Goal: Book appointment/travel/reservation

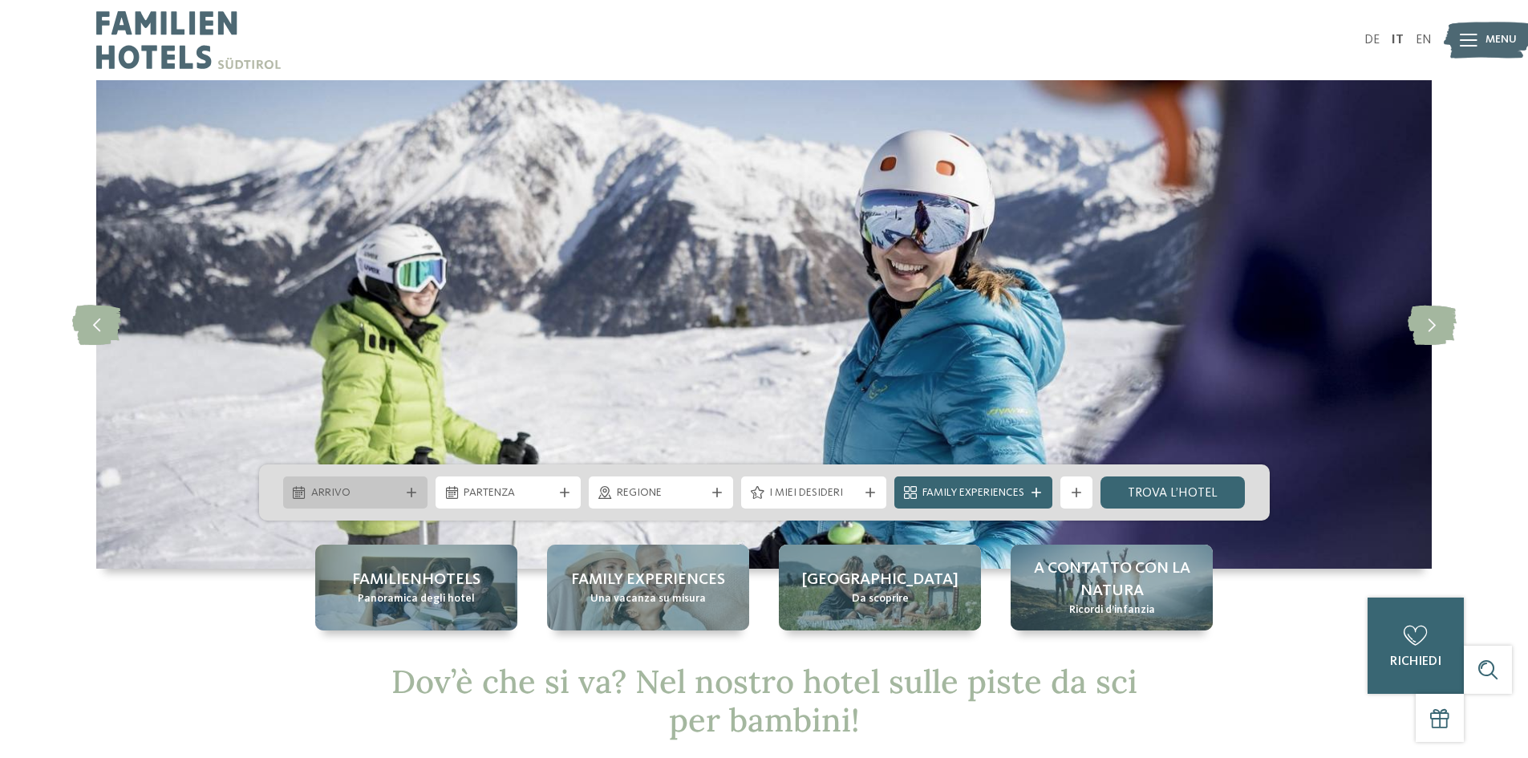
click at [390, 499] on span "Arrivo" at bounding box center [355, 493] width 89 height 16
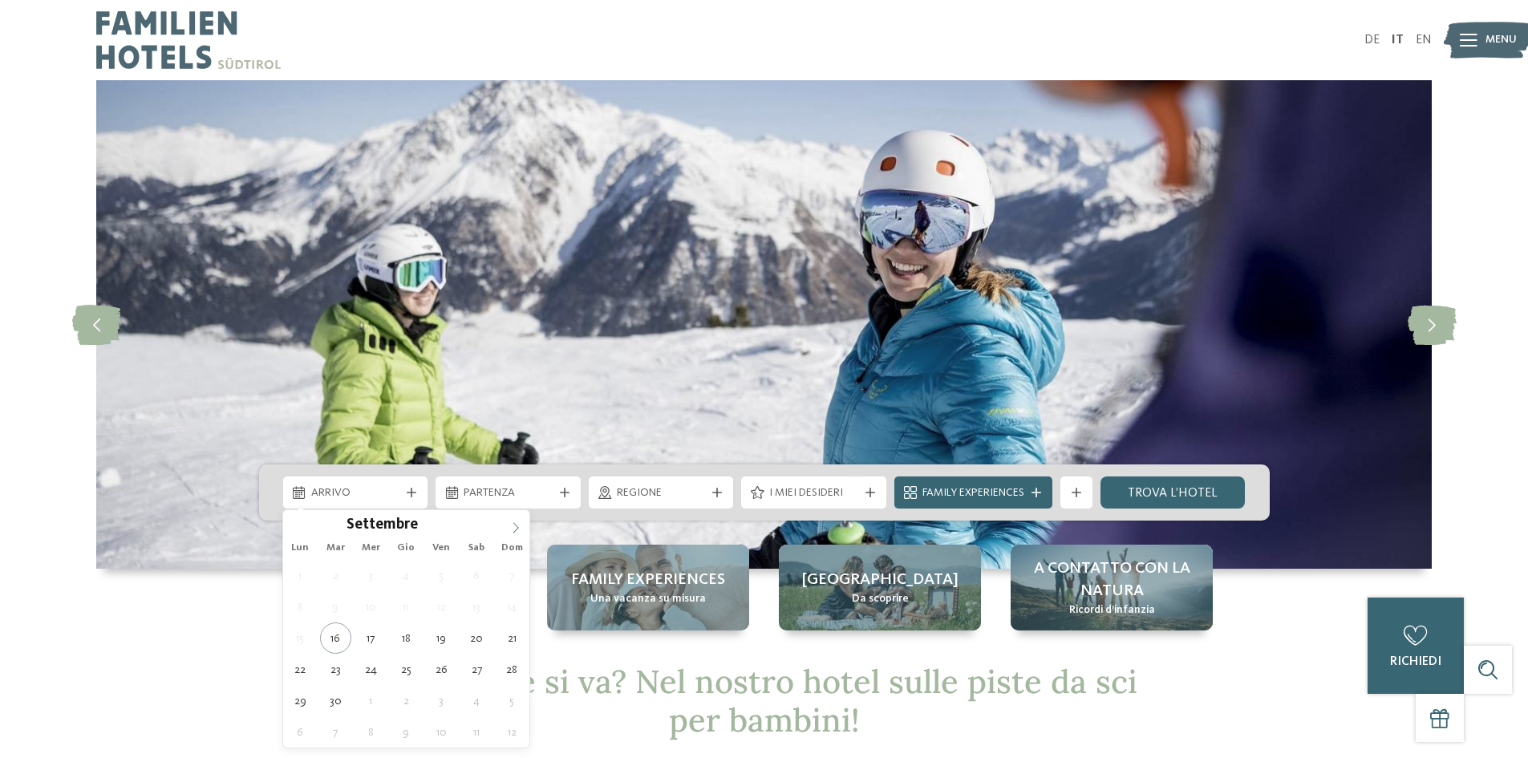
click at [516, 528] on icon at bounding box center [515, 527] width 11 height 11
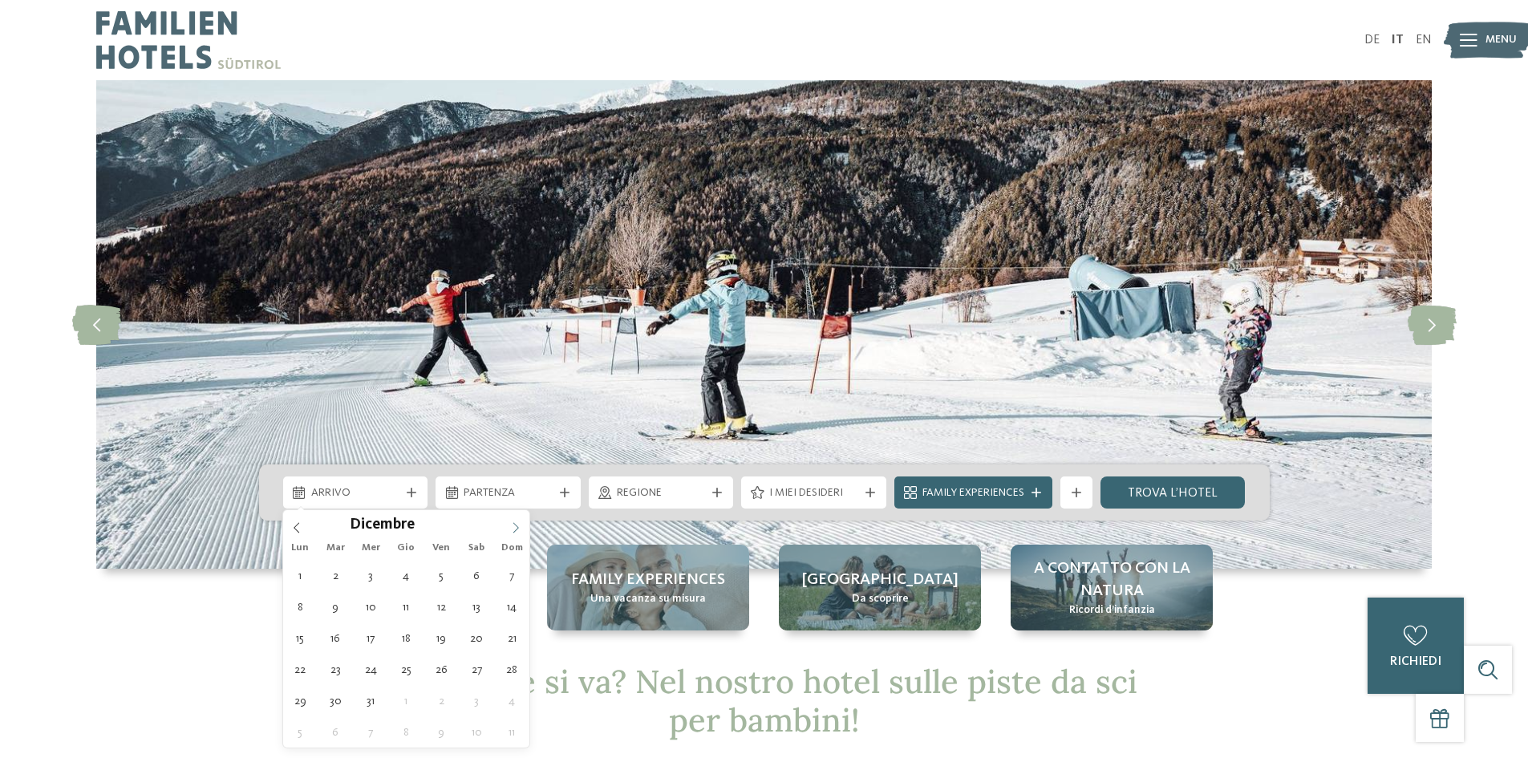
click at [515, 528] on icon at bounding box center [515, 527] width 11 height 11
type input "****"
click at [515, 528] on icon at bounding box center [515, 527] width 11 height 11
type div "[DATE]"
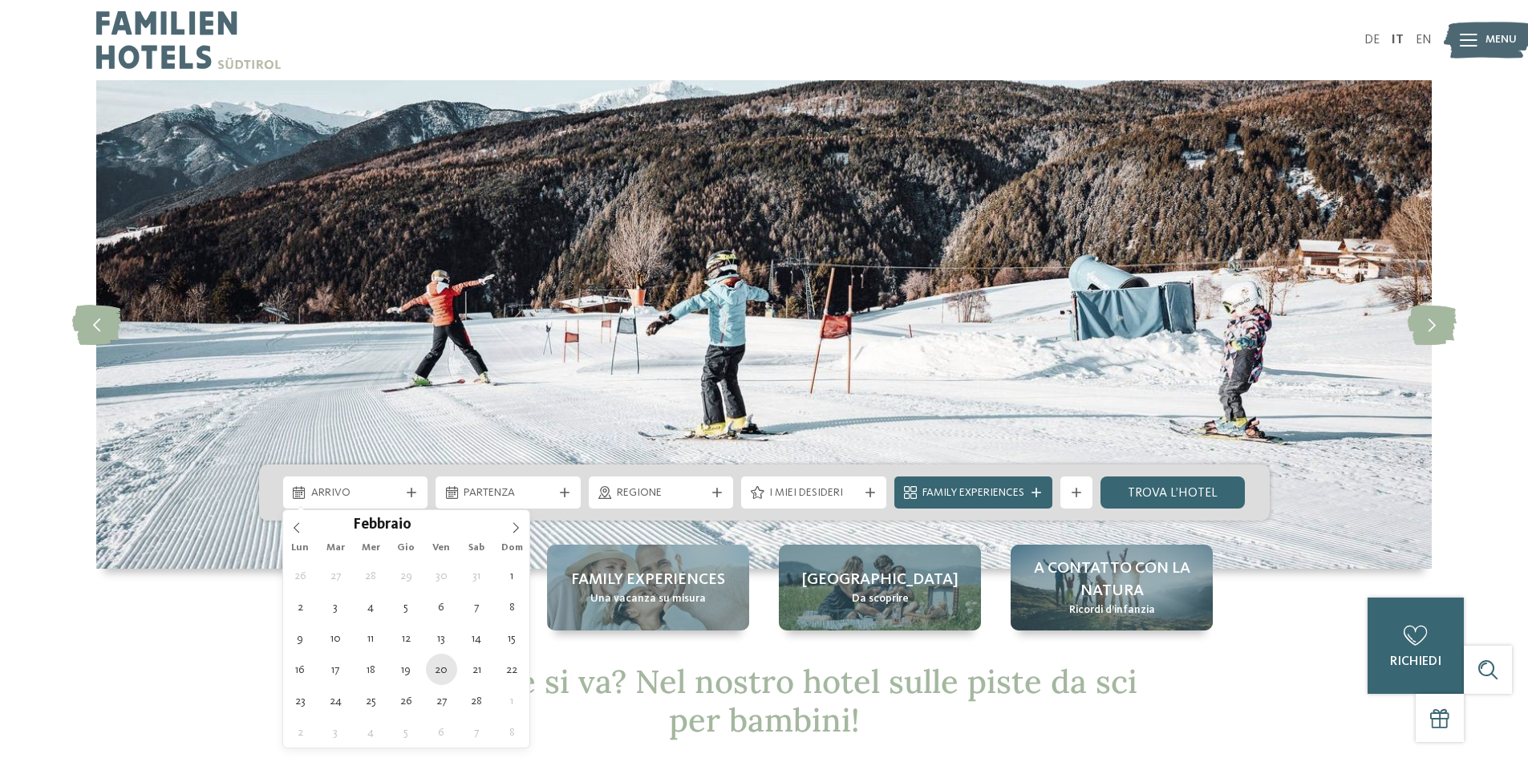
type input "****"
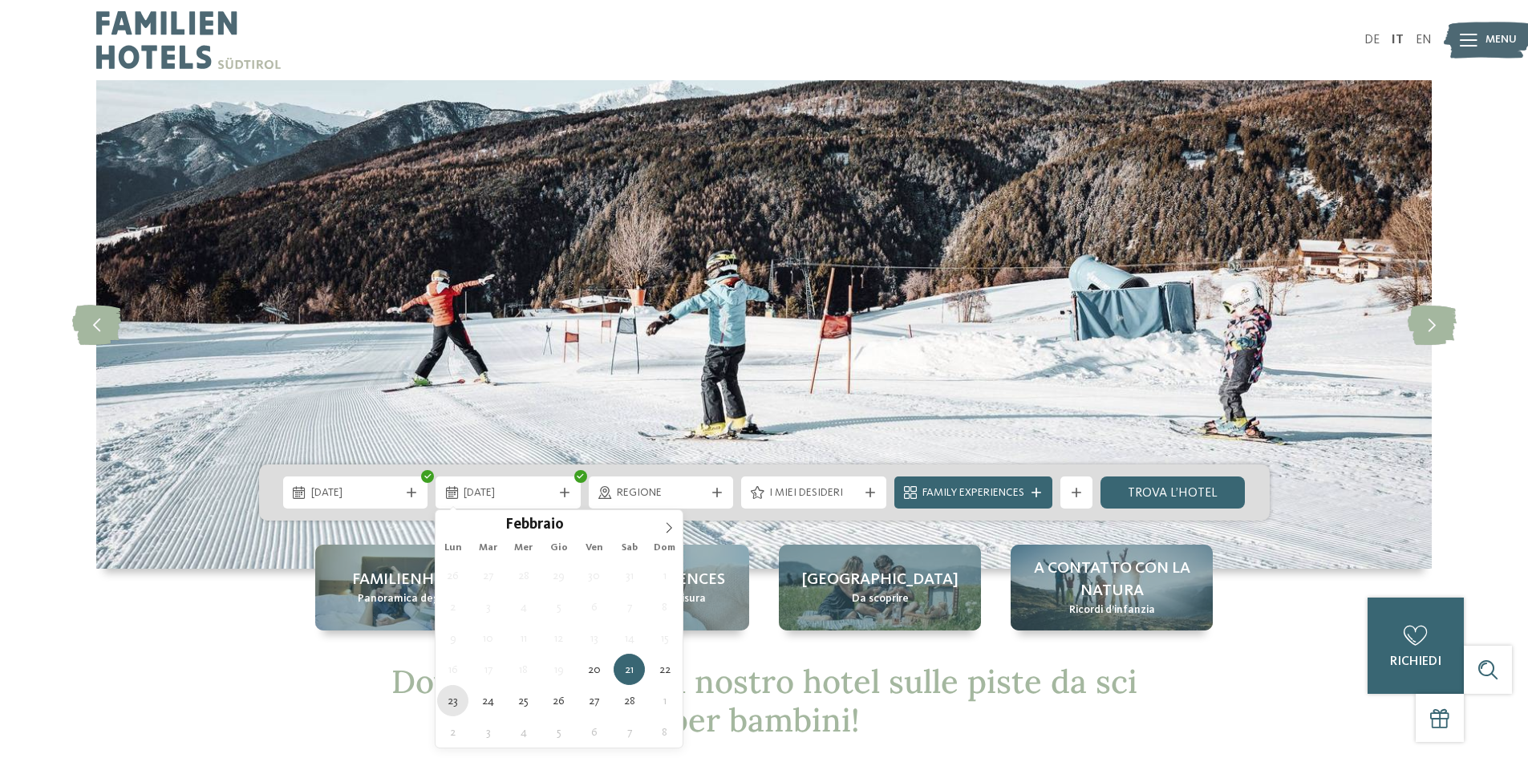
type div "[DATE]"
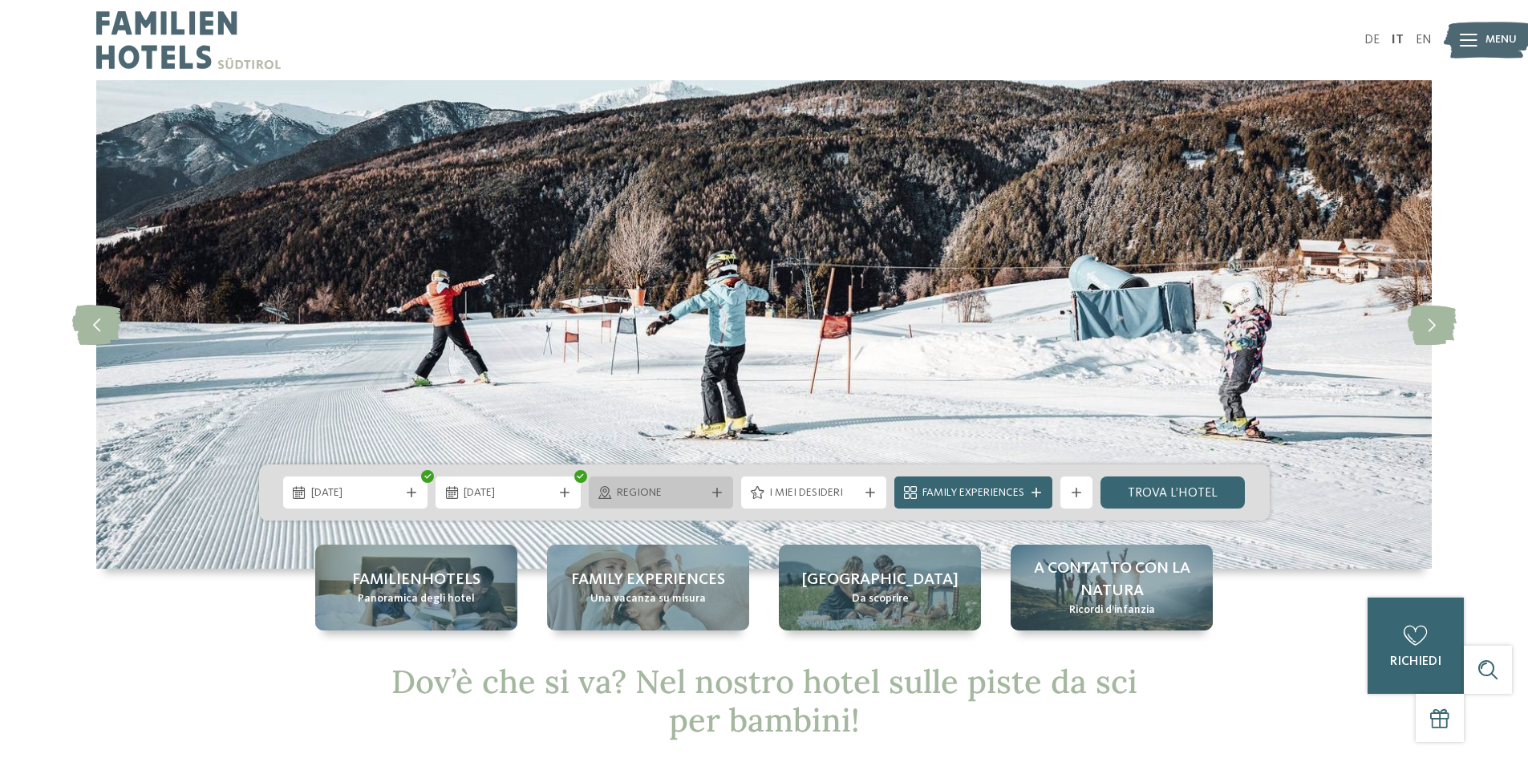
click at [712, 496] on icon at bounding box center [717, 493] width 10 height 10
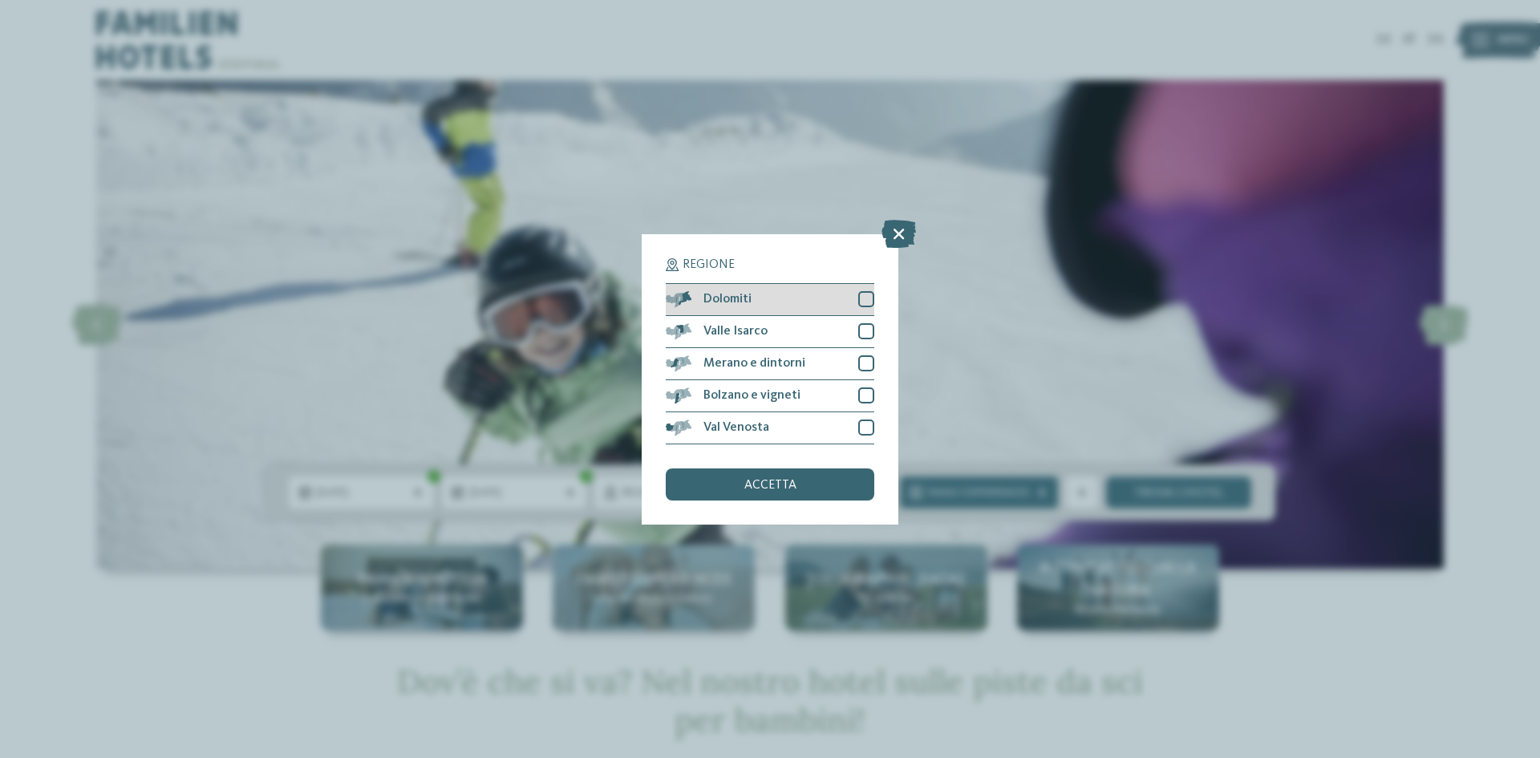
click at [862, 300] on div at bounding box center [866, 299] width 16 height 16
click at [866, 323] on div at bounding box center [866, 331] width 16 height 16
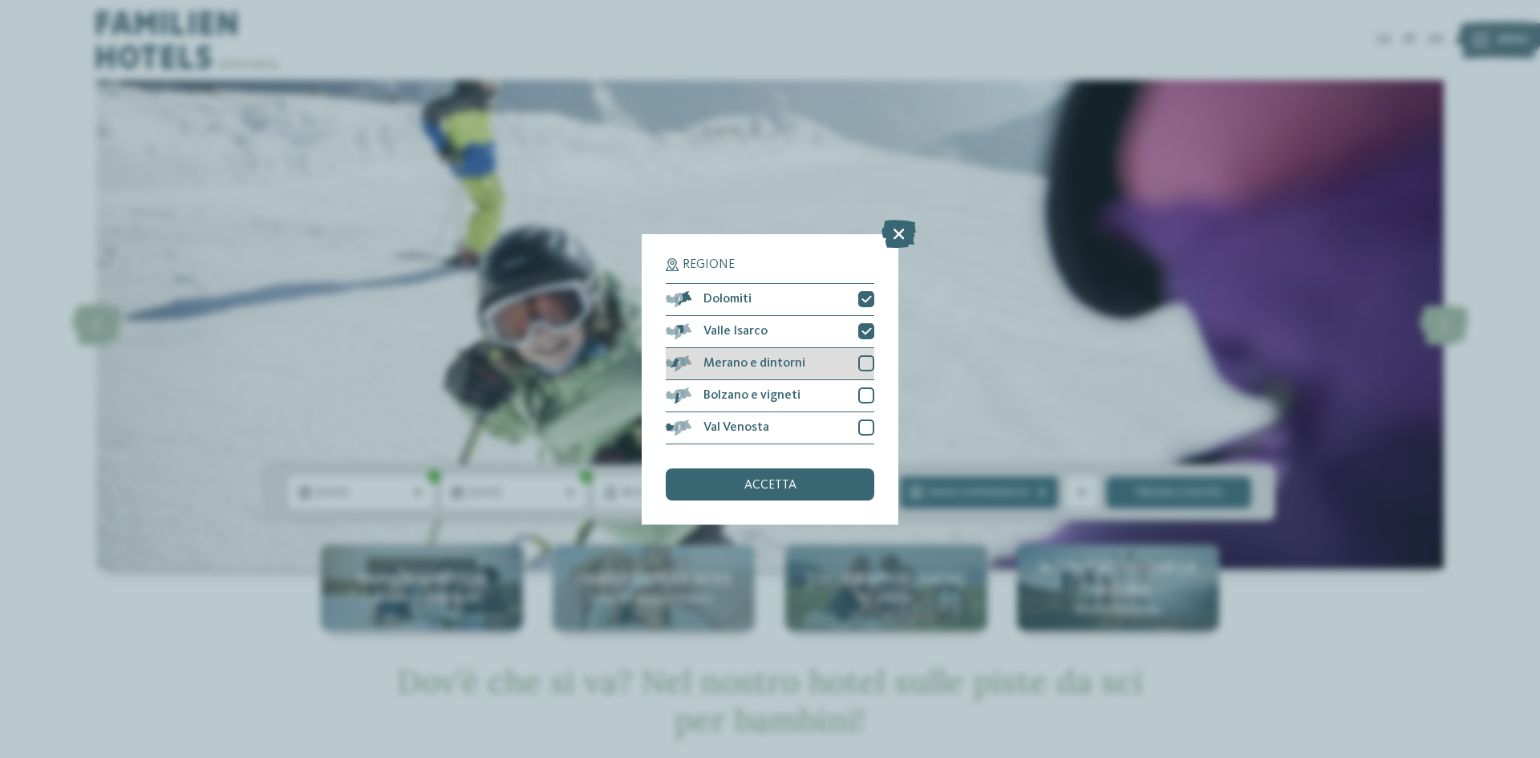
click at [869, 362] on div at bounding box center [866, 363] width 16 height 16
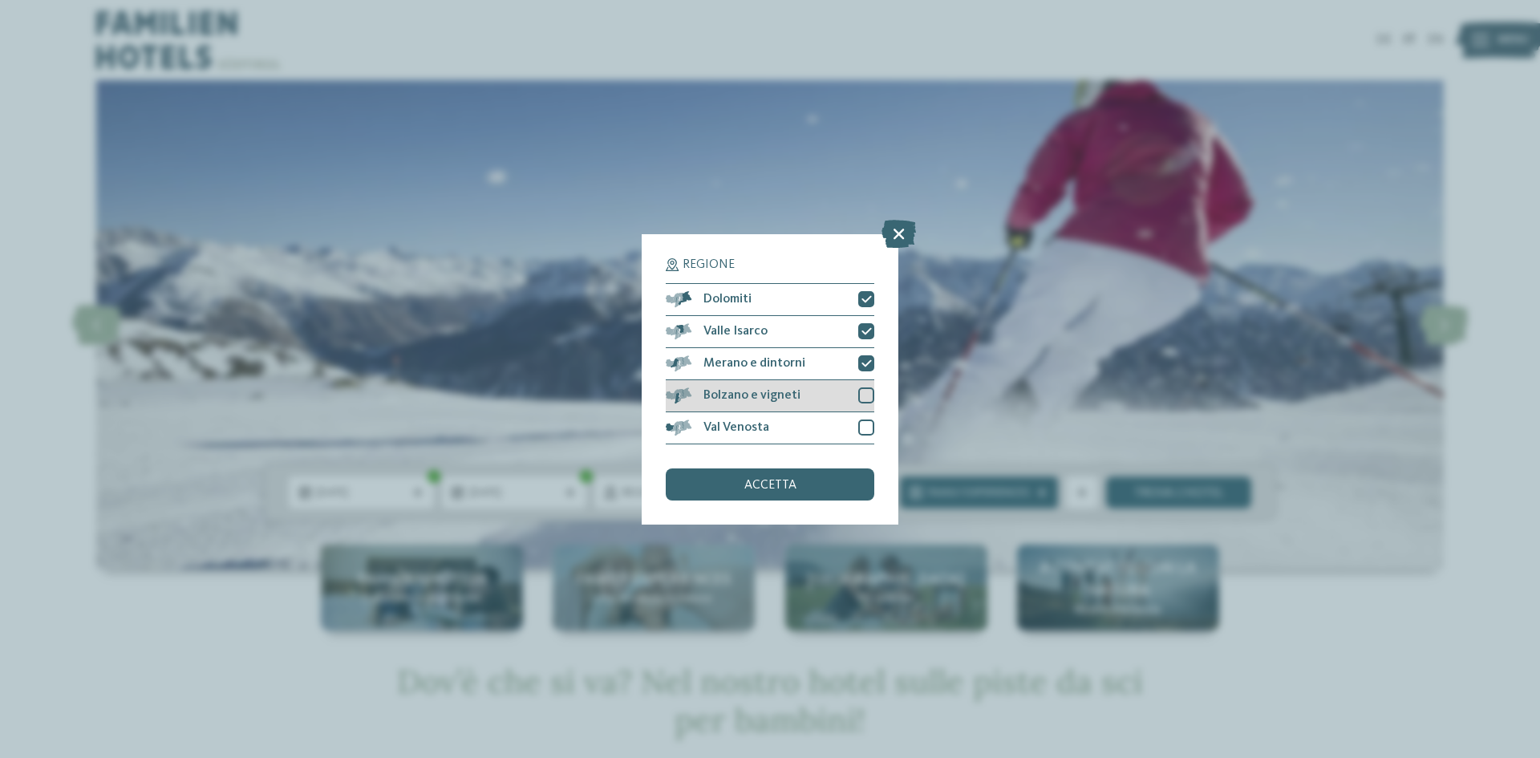
click at [860, 399] on div at bounding box center [866, 395] width 16 height 16
click at [864, 421] on div at bounding box center [866, 427] width 16 height 16
click at [824, 482] on div "accetta" at bounding box center [770, 484] width 208 height 32
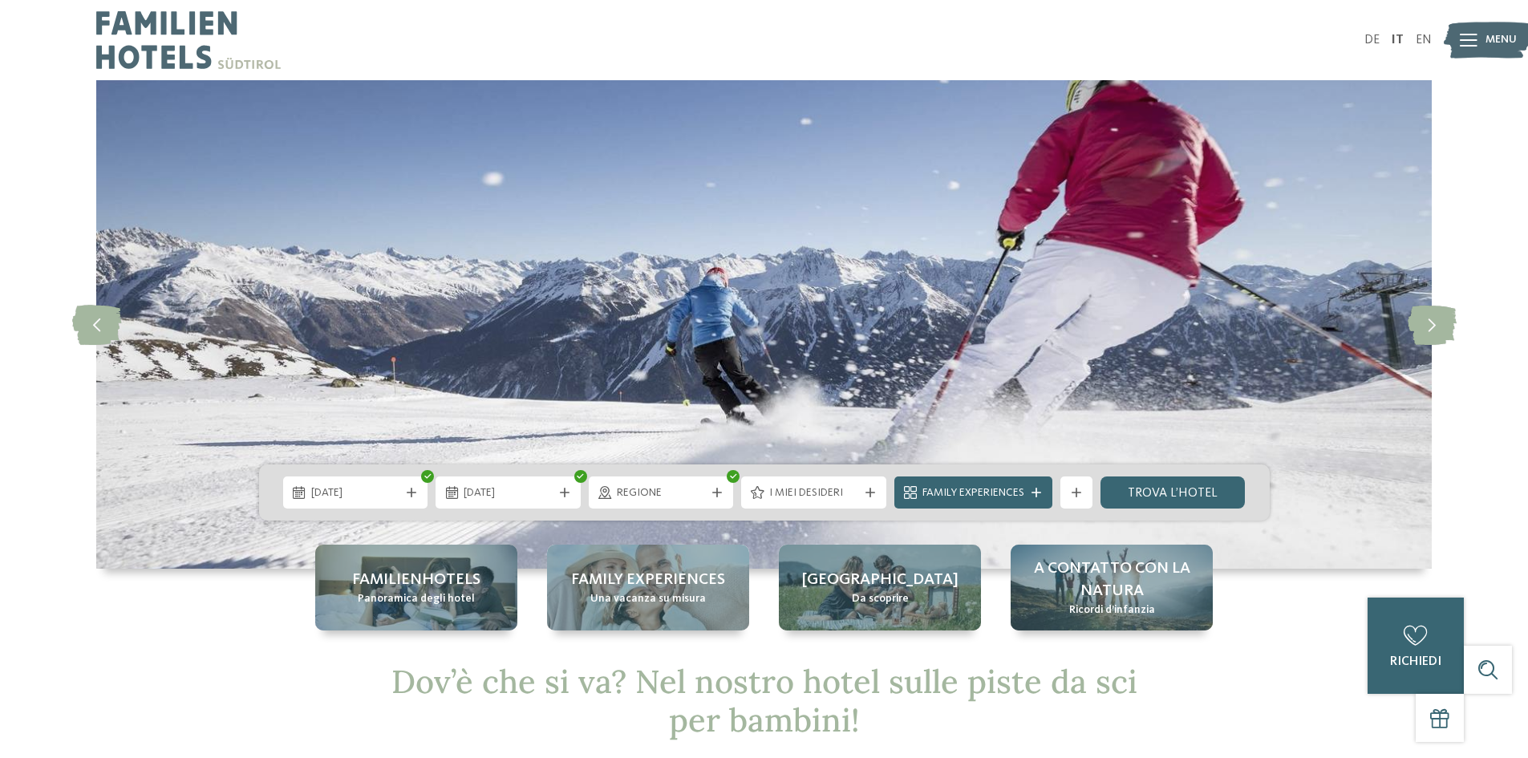
click at [866, 496] on div "I miei desideri" at bounding box center [813, 492] width 145 height 32
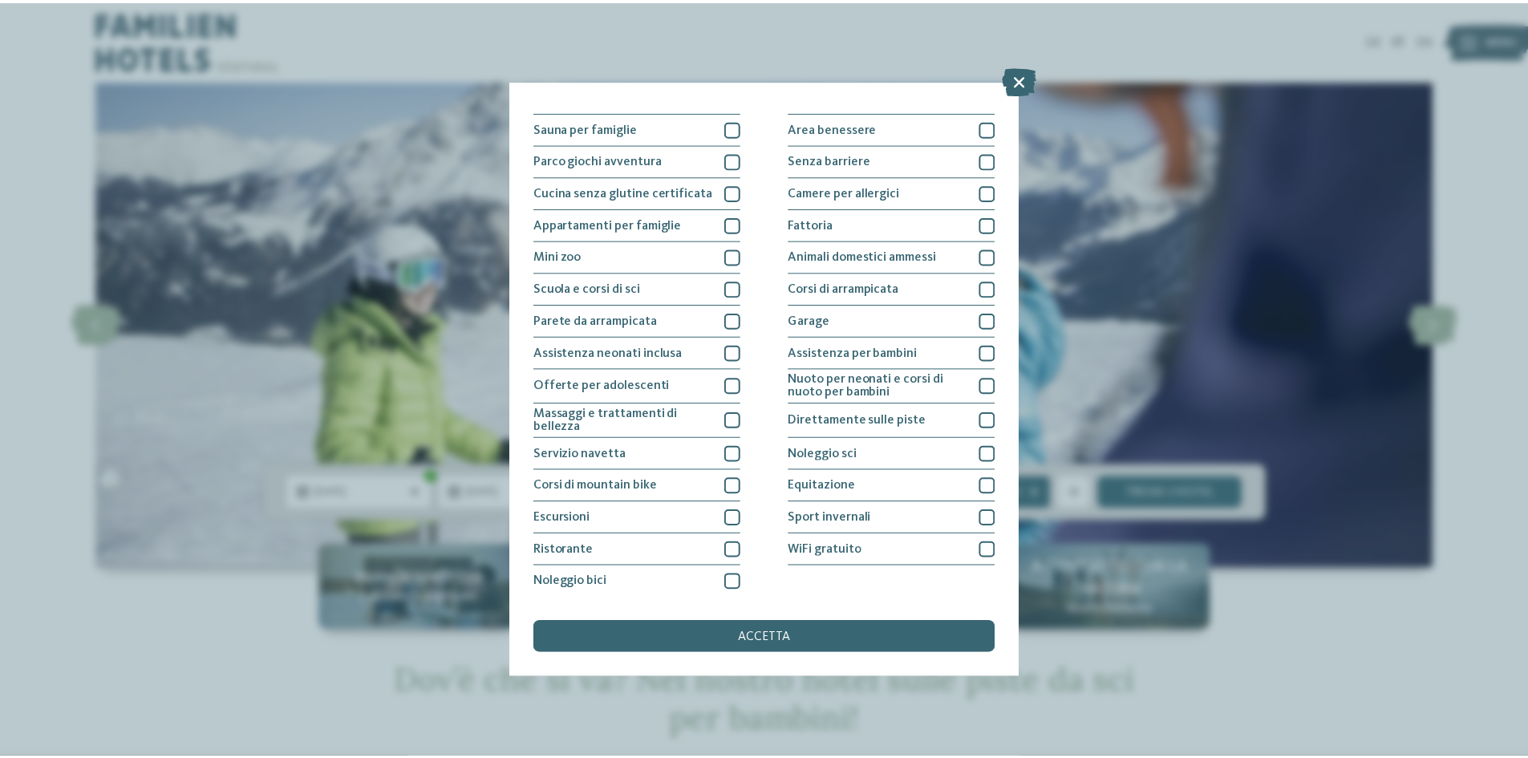
scroll to position [85, 0]
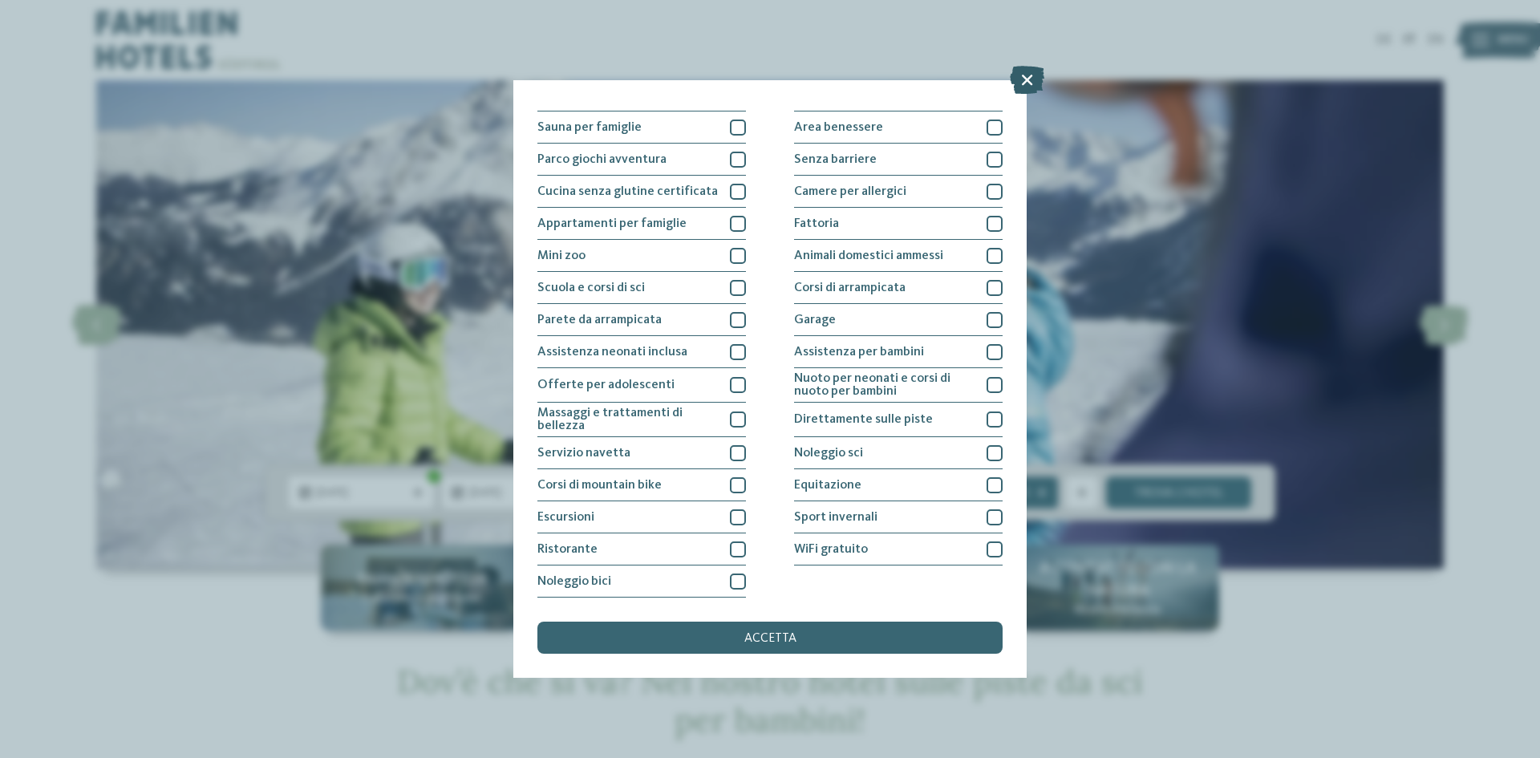
click at [1035, 83] on icon at bounding box center [1027, 80] width 34 height 28
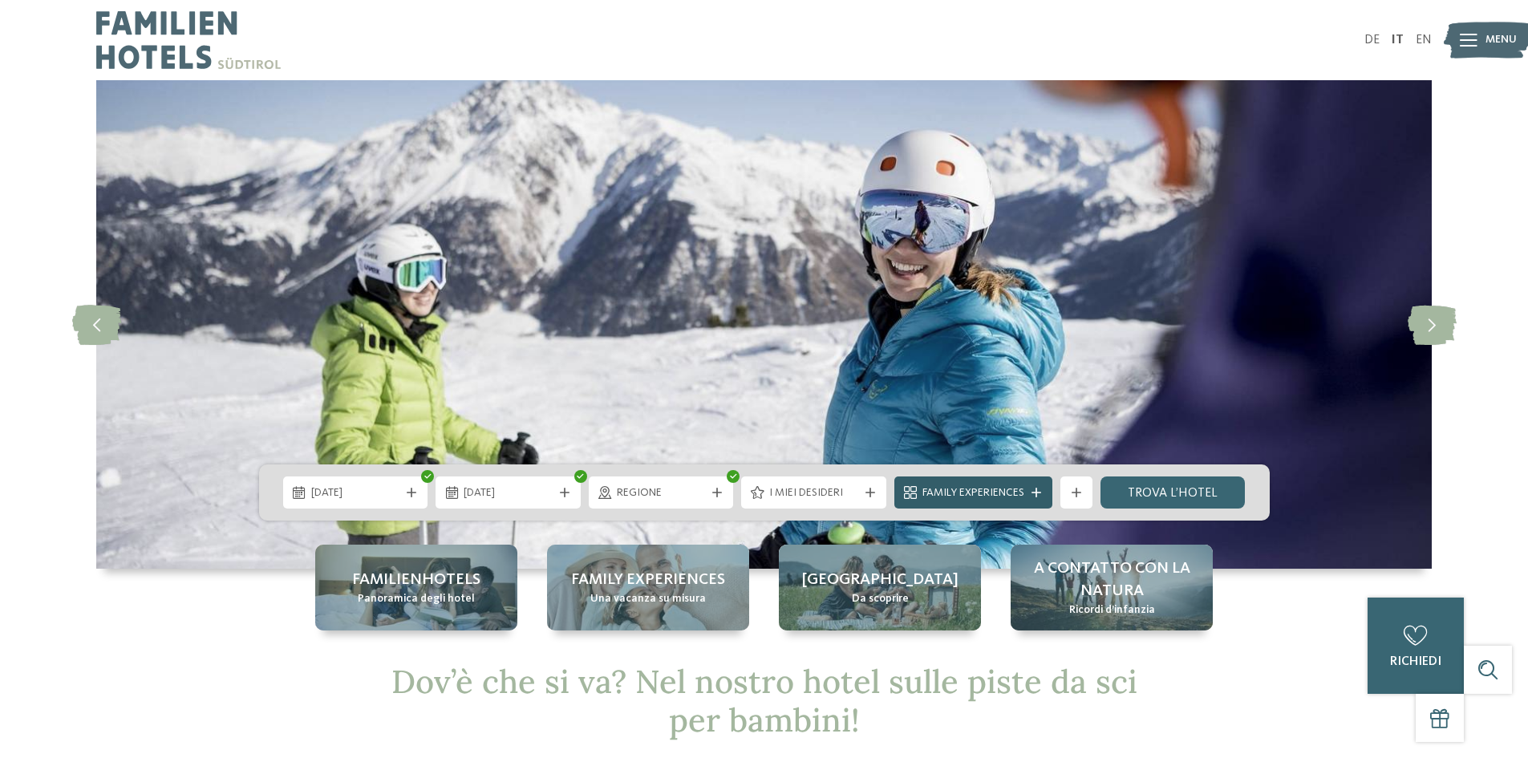
click at [1030, 489] on div at bounding box center [1036, 493] width 16 height 10
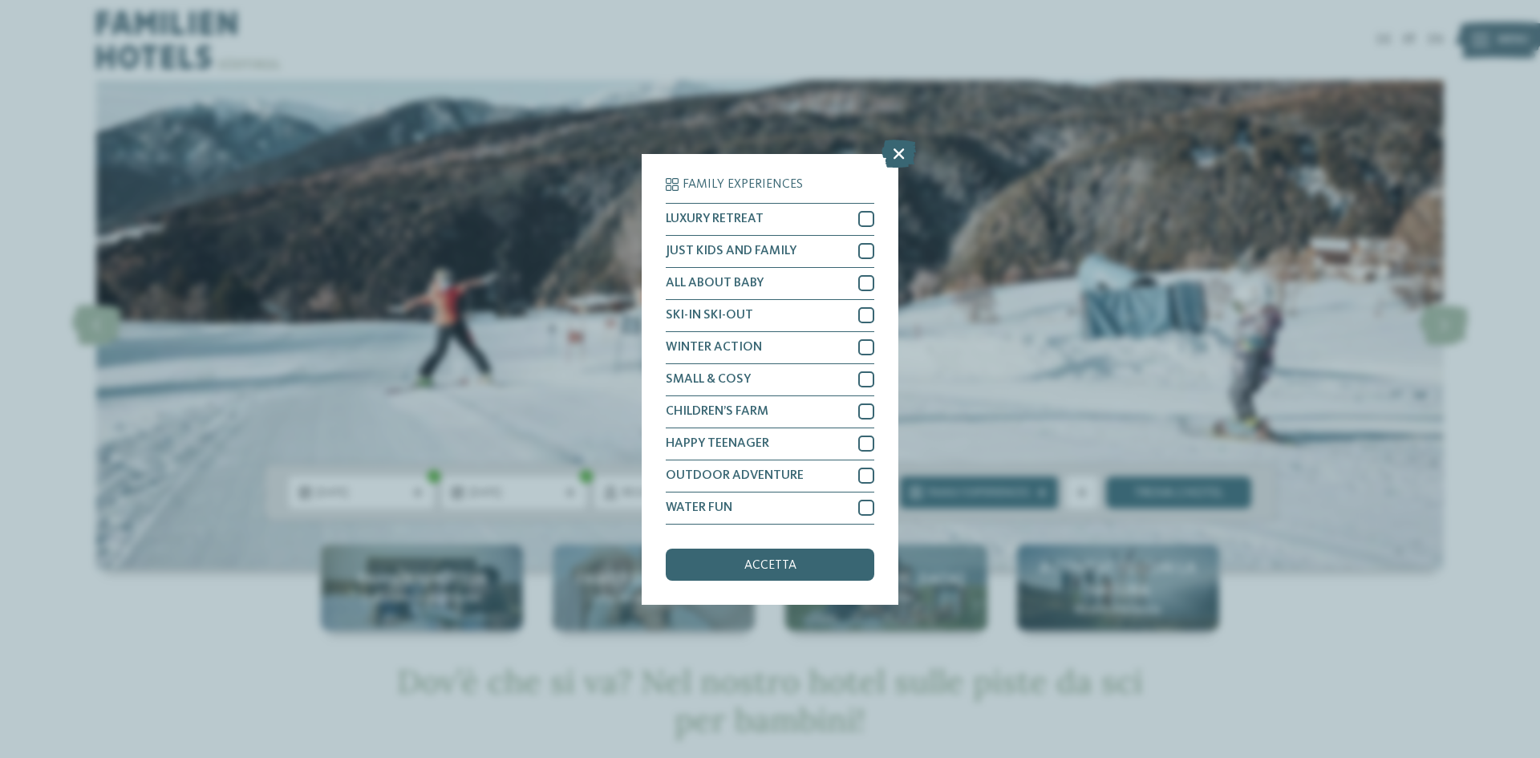
click at [901, 154] on icon at bounding box center [898, 153] width 34 height 28
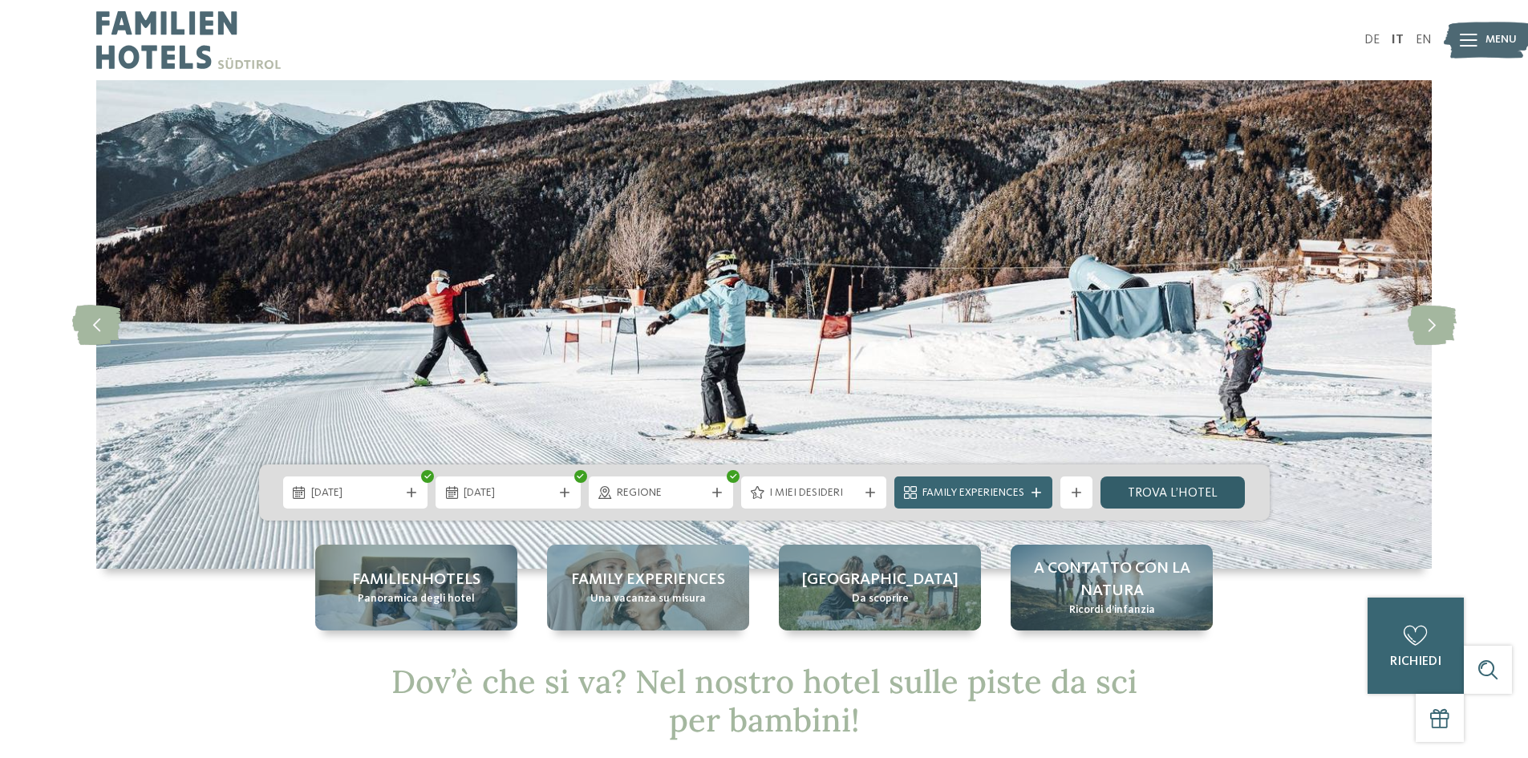
click at [1160, 489] on link "trova l’hotel" at bounding box center [1172, 492] width 145 height 32
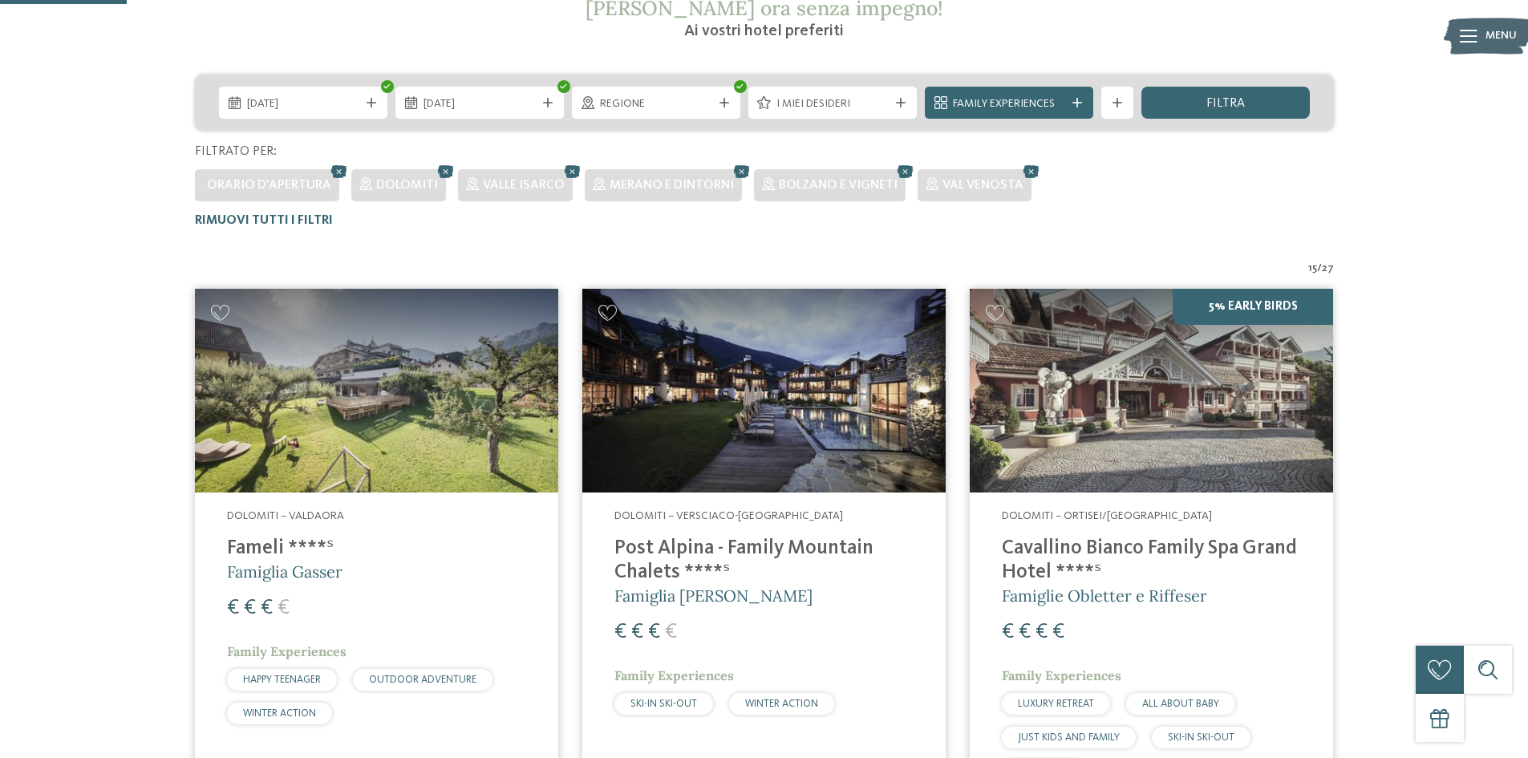
scroll to position [366, 0]
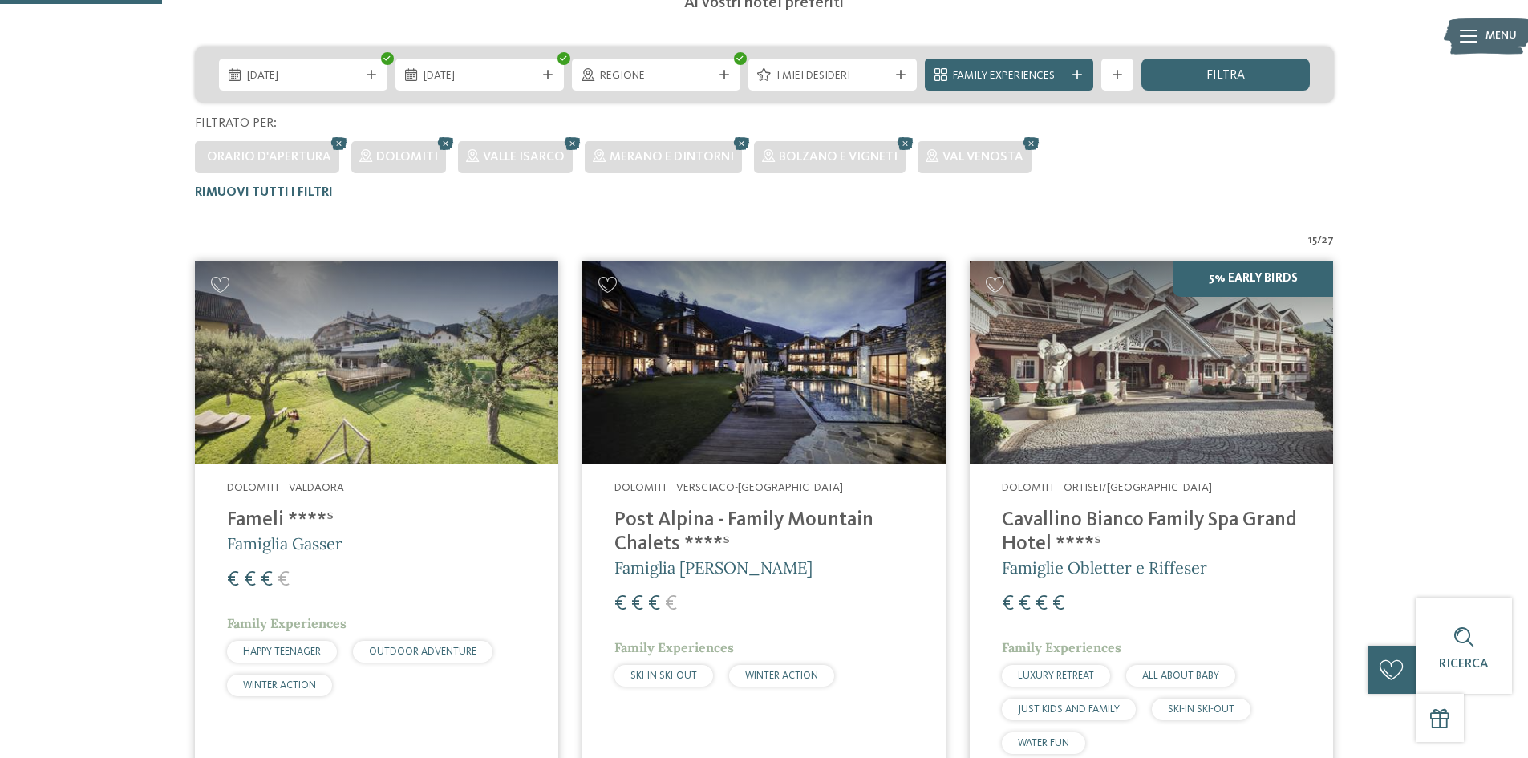
click at [1146, 512] on h4 "Cavallino Bianco Family Spa Grand Hotel ****ˢ" at bounding box center [1151, 532] width 299 height 48
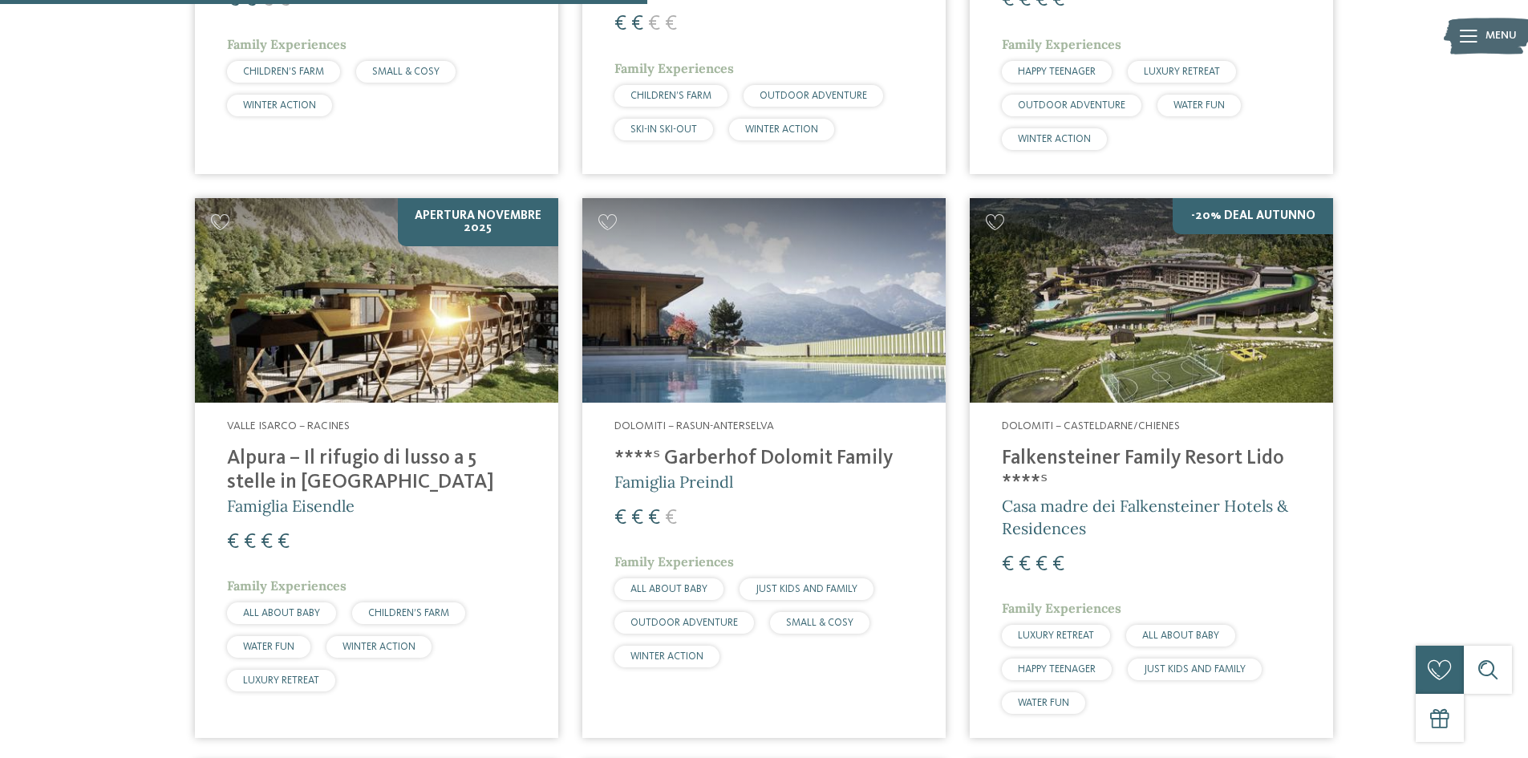
scroll to position [1488, 0]
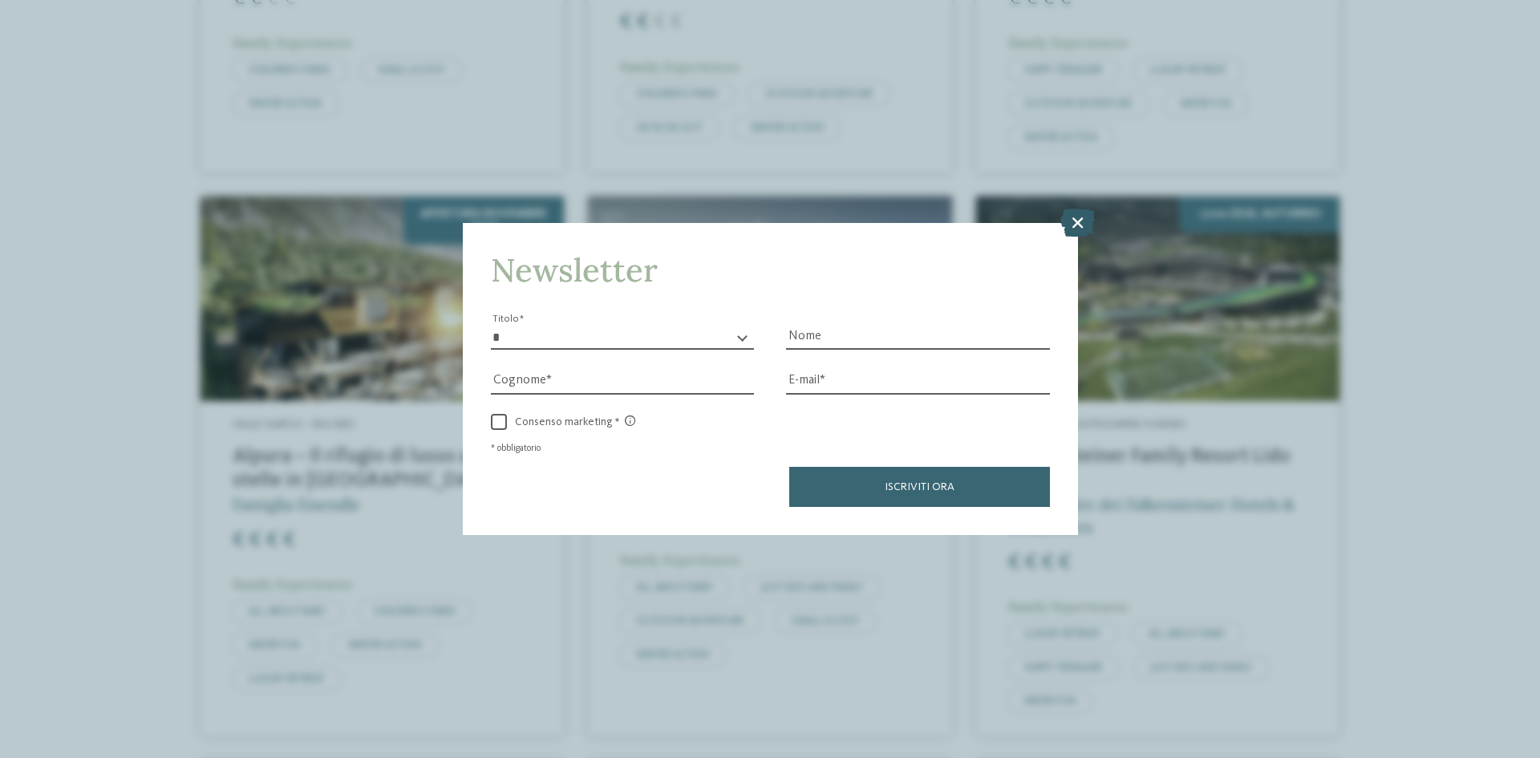
click at [1066, 228] on icon at bounding box center [1077, 222] width 34 height 28
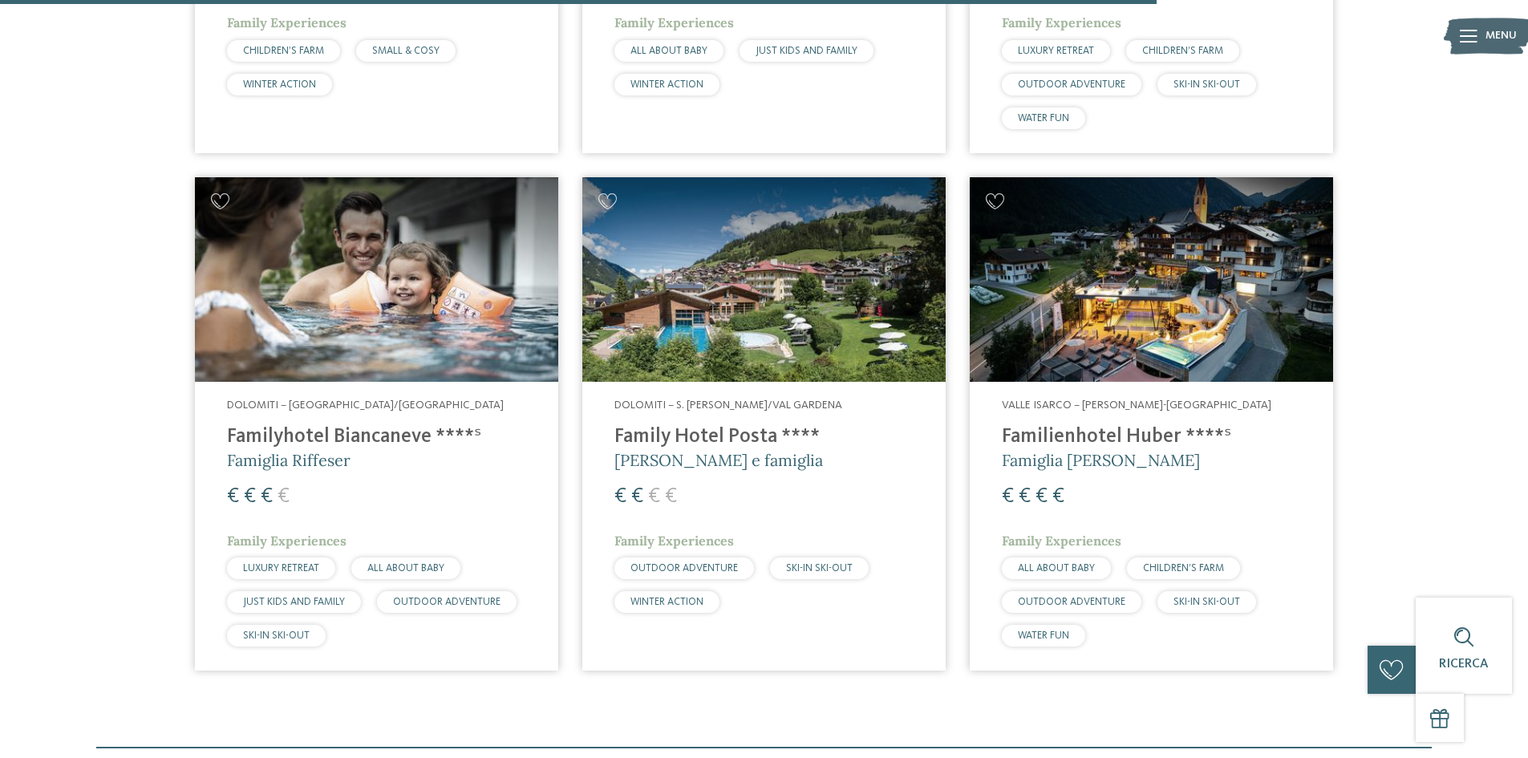
scroll to position [2611, 0]
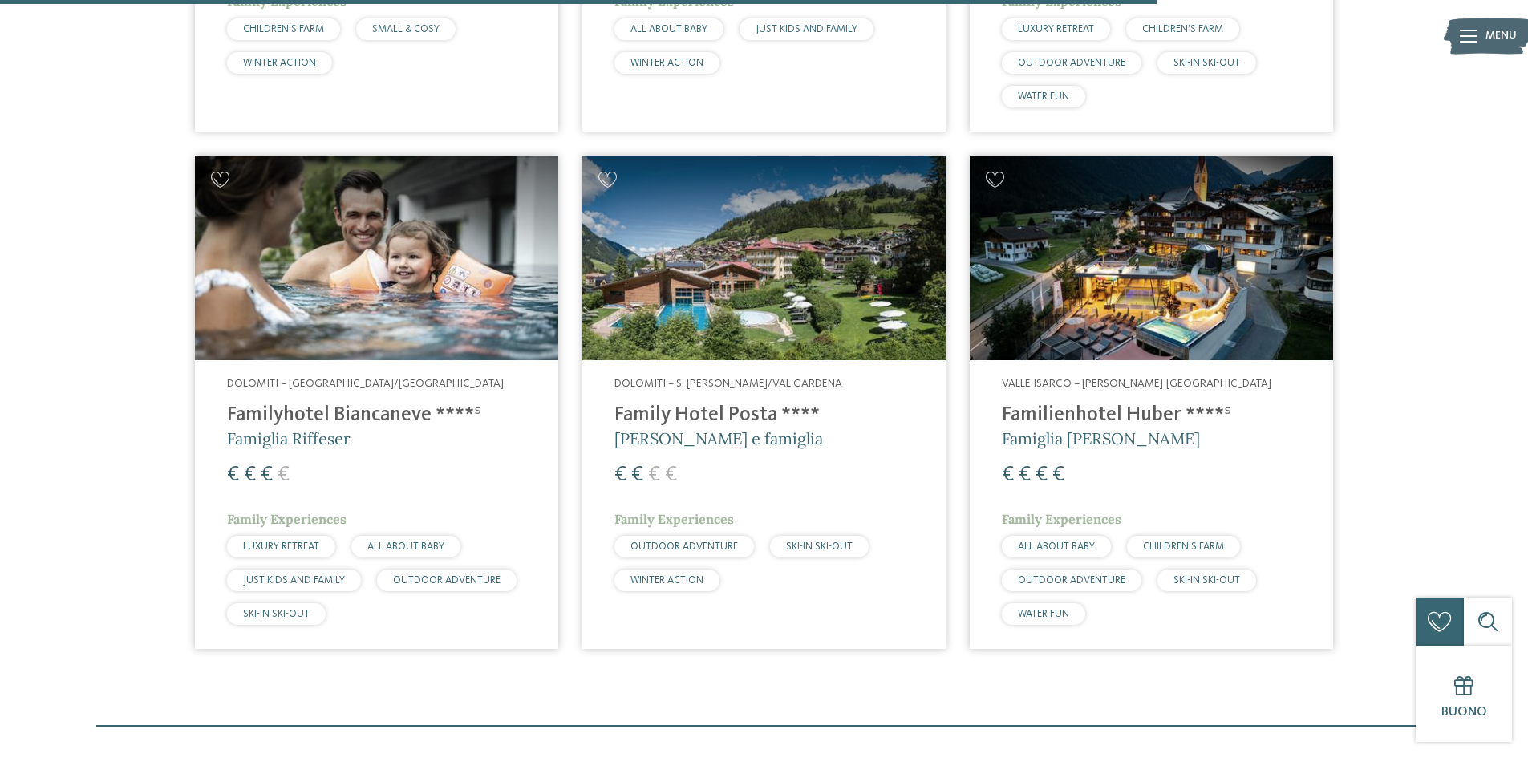
click at [747, 407] on h4 "Family Hotel Posta ****" at bounding box center [763, 415] width 299 height 24
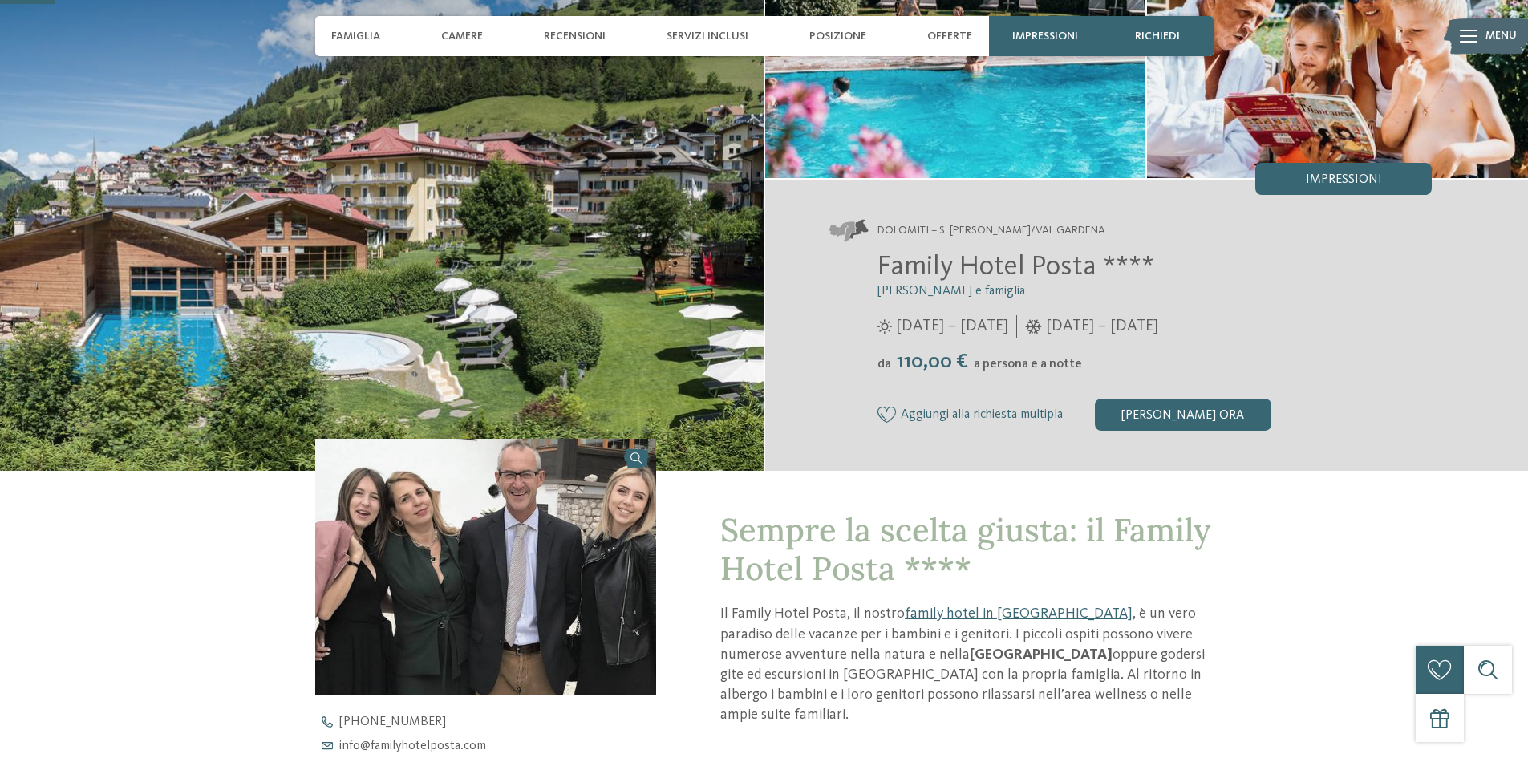
scroll to position [160, 0]
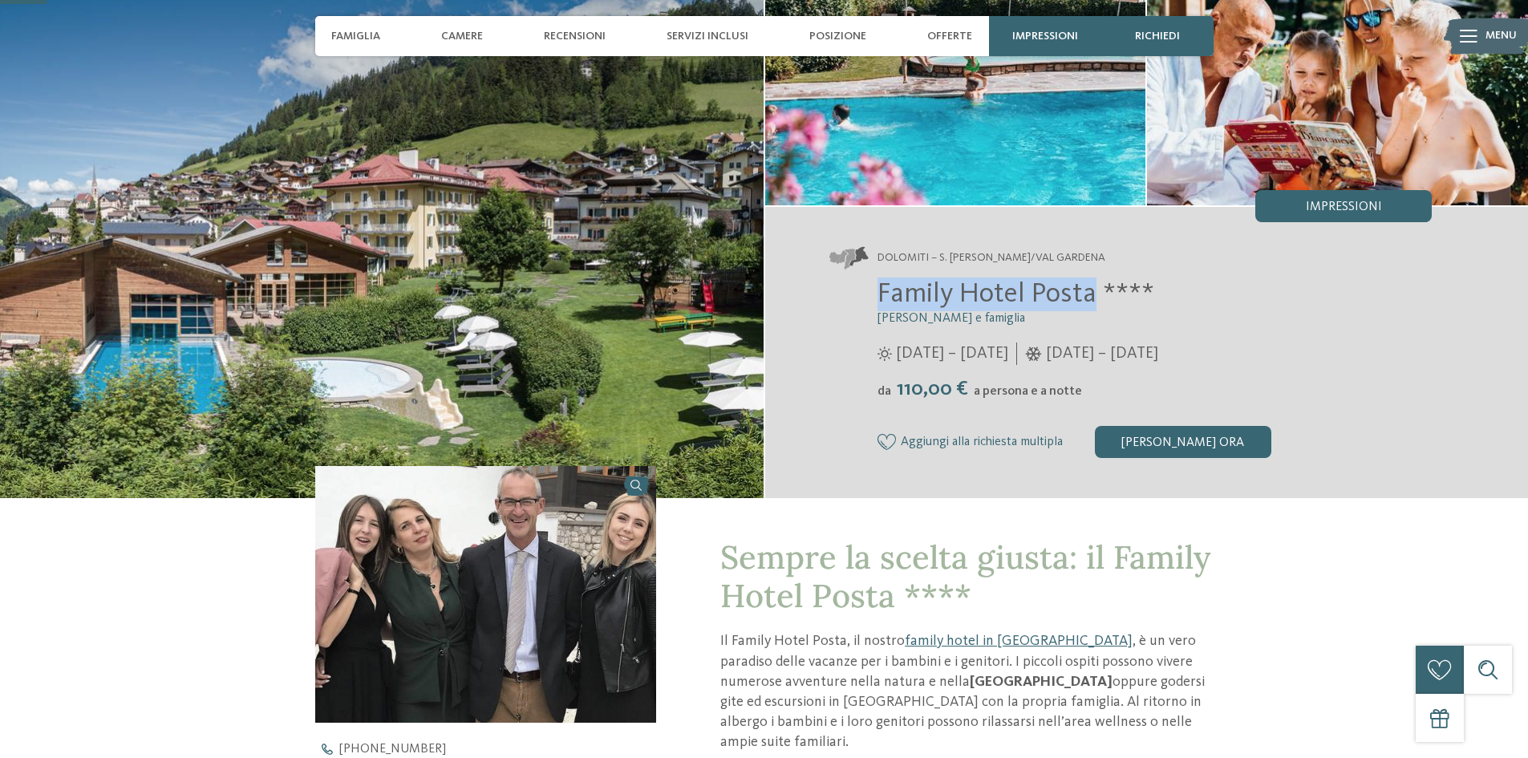
drag, startPoint x: 881, startPoint y: 295, endPoint x: 1094, endPoint y: 293, distance: 212.5
click at [1094, 293] on span "Family Hotel Posta ****" at bounding box center [1015, 294] width 277 height 28
copy span "Family Hotel Posta"
